Goal: Navigation & Orientation: Find specific page/section

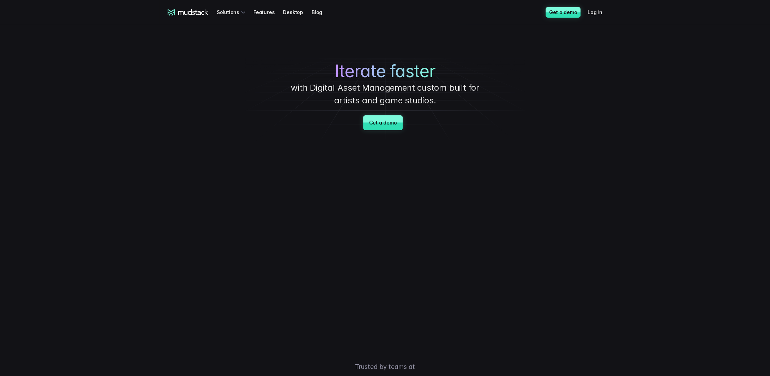
drag, startPoint x: 68, startPoint y: 231, endPoint x: 69, endPoint y: 227, distance: 3.9
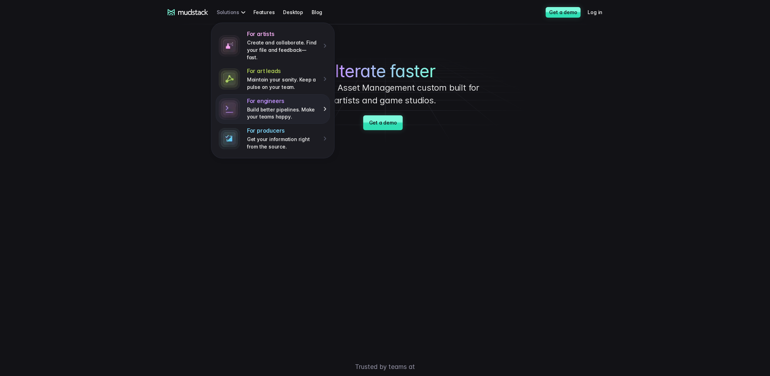
click at [314, 106] on p "Build better pipelines. Make your teams happy." at bounding box center [282, 113] width 71 height 14
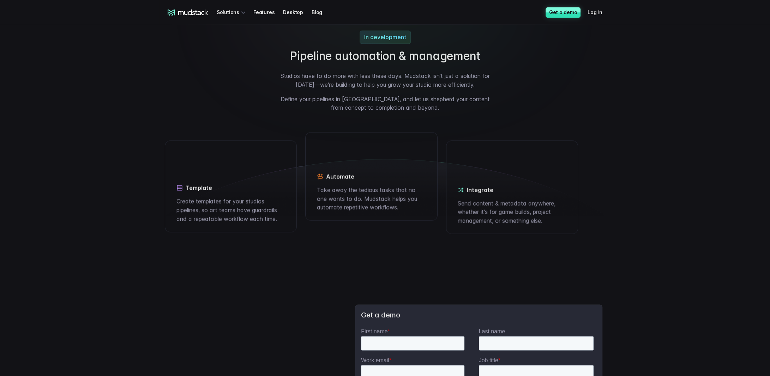
scroll to position [1056, 0]
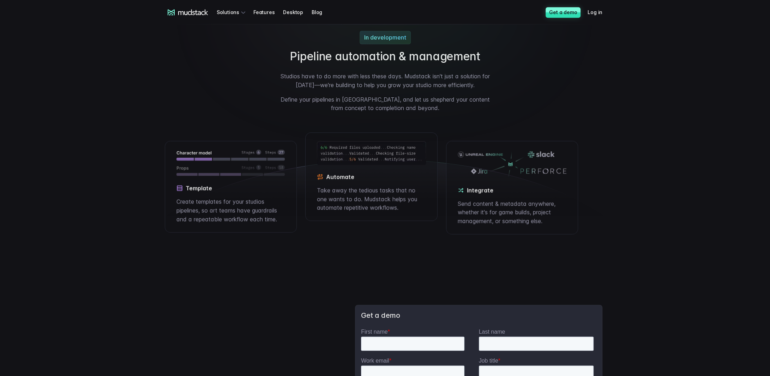
click at [242, 212] on p "Create templates for your studios pipelines, so art teams have guardrails and a…" at bounding box center [230, 210] width 109 height 26
drag, startPoint x: 206, startPoint y: 211, endPoint x: 269, endPoint y: 226, distance: 64.2
click at [238, 217] on p "Create templates for your studios pipelines, so art teams have guardrails and a…" at bounding box center [230, 210] width 109 height 26
click at [269, 226] on div "Template Create templates for your studios pipelines, so art teams have guardra…" at bounding box center [231, 187] width 132 height 92
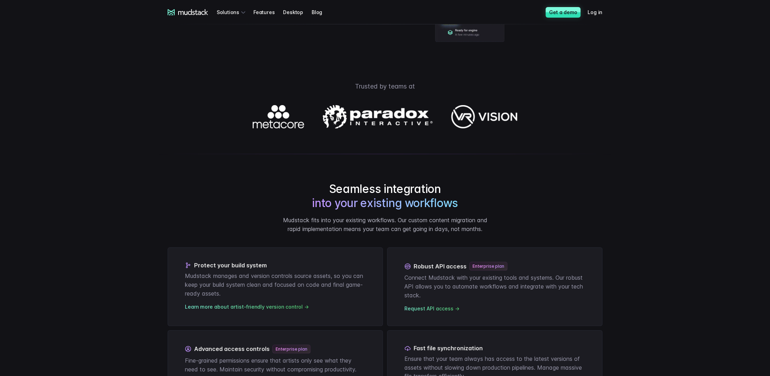
scroll to position [0, 0]
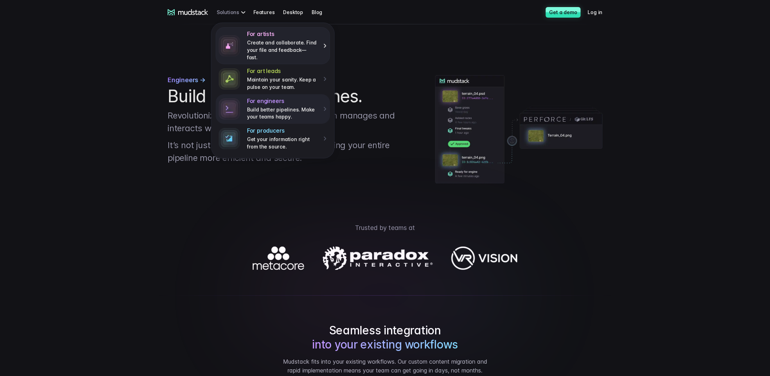
click at [302, 48] on p "Create and collaborate. Find your file and feedback— fast." at bounding box center [282, 50] width 71 height 22
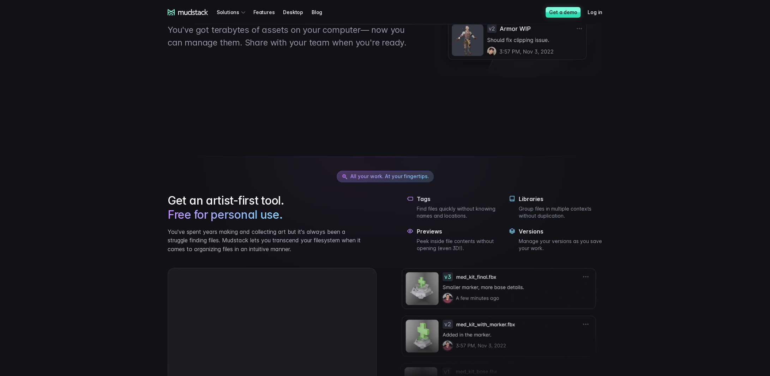
scroll to position [353, 0]
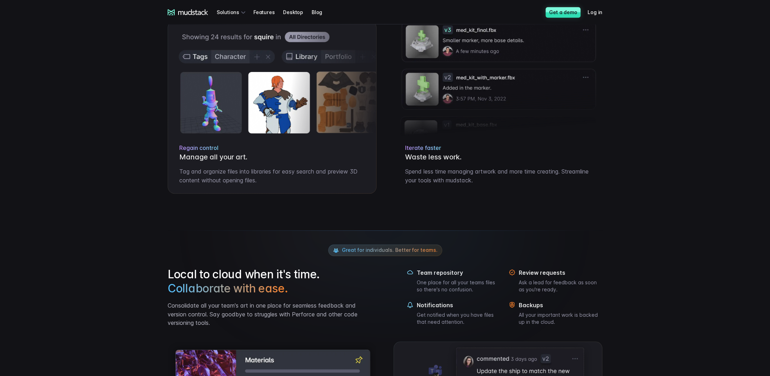
click at [92, 82] on div "mudstack logo Solutions Features Desktop Blog Get a demo Log in mudstack logo S…" at bounding box center [385, 353] width 770 height 1412
drag, startPoint x: 91, startPoint y: 81, endPoint x: 95, endPoint y: 78, distance: 4.7
click at [91, 80] on div "mudstack logo Solutions Features Desktop Blog Get a demo Log in mudstack logo S…" at bounding box center [385, 353] width 770 height 1412
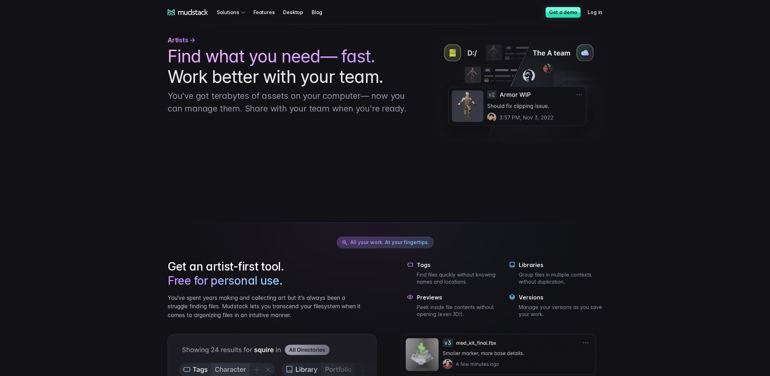
scroll to position [0, 0]
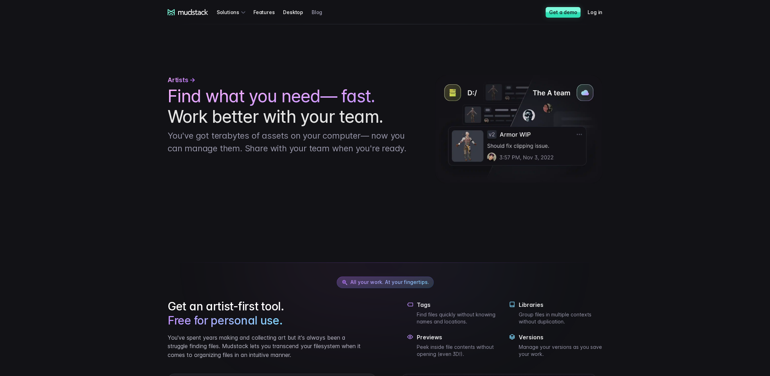
click at [312, 9] on link "Blog" at bounding box center [321, 12] width 19 height 13
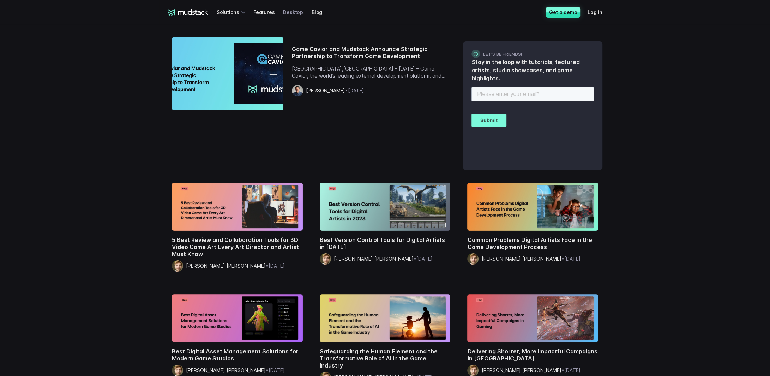
click at [299, 12] on link "Desktop" at bounding box center [297, 12] width 29 height 13
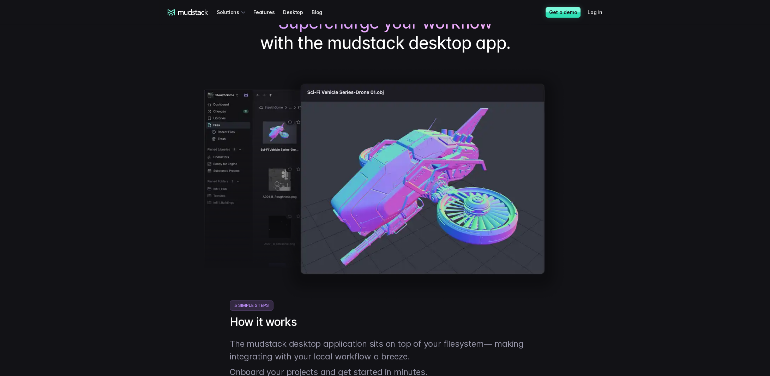
scroll to position [71, 0]
